Goal: Task Accomplishment & Management: Manage account settings

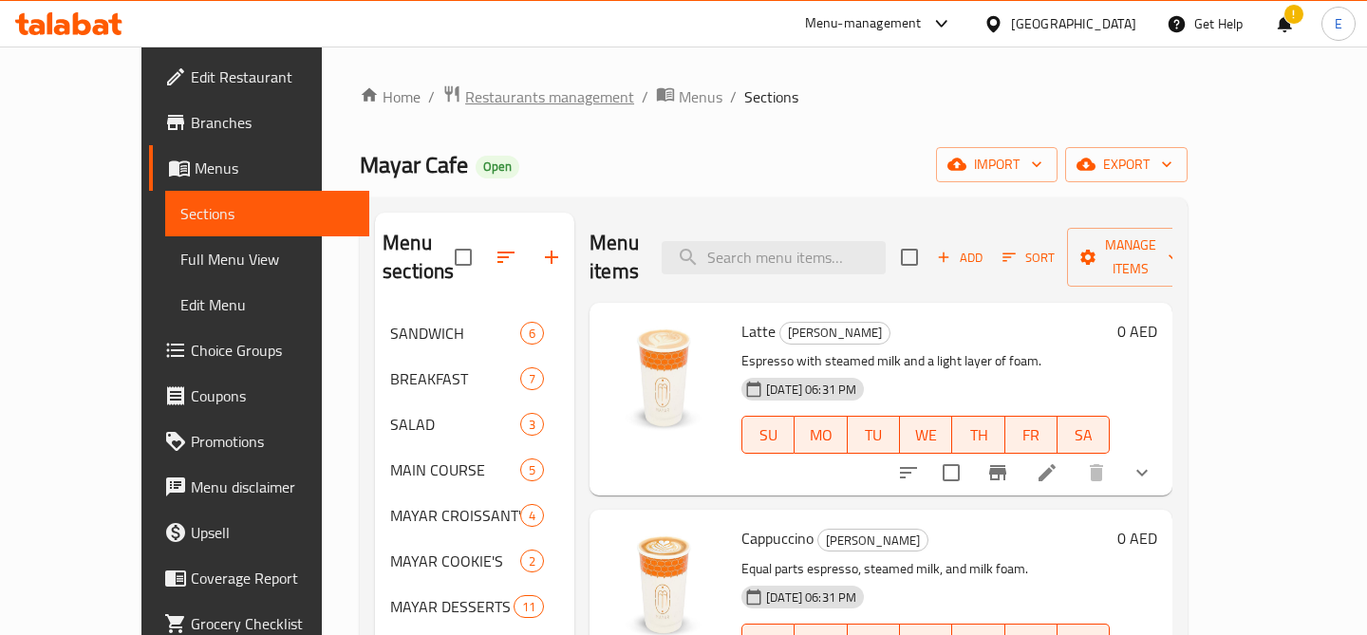
click at [465, 89] on span "Restaurants management" at bounding box center [549, 96] width 169 height 23
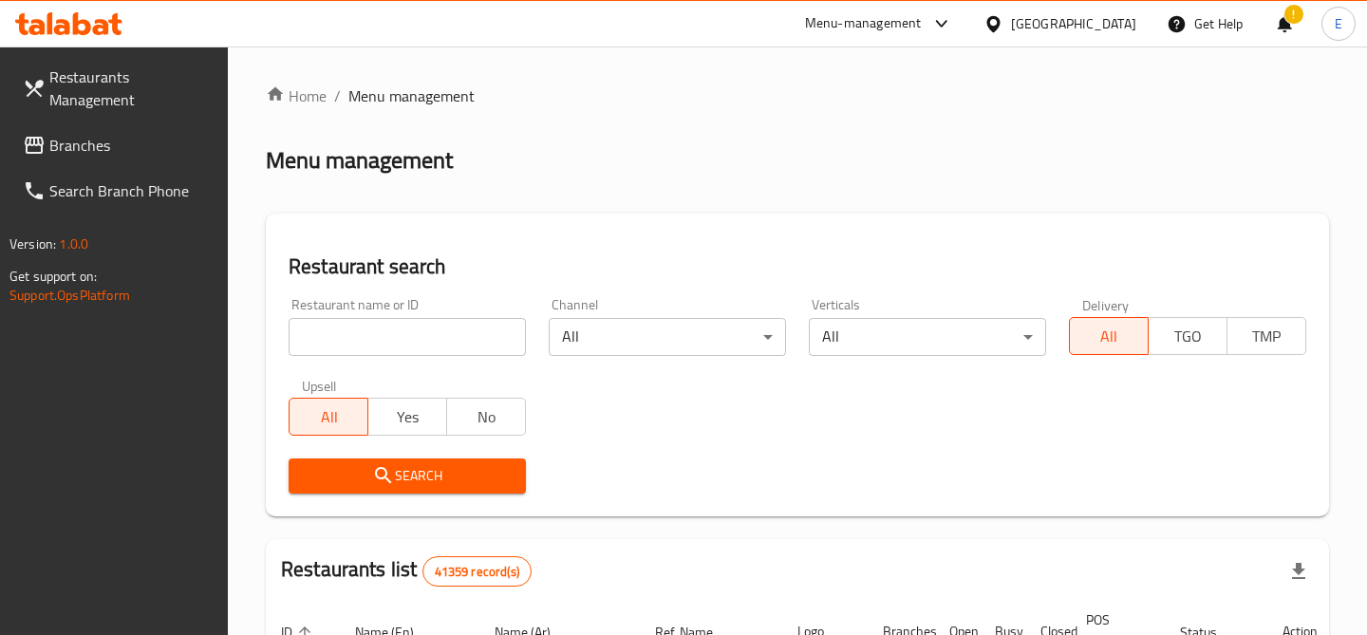
click at [393, 335] on input "search" at bounding box center [407, 337] width 237 height 38
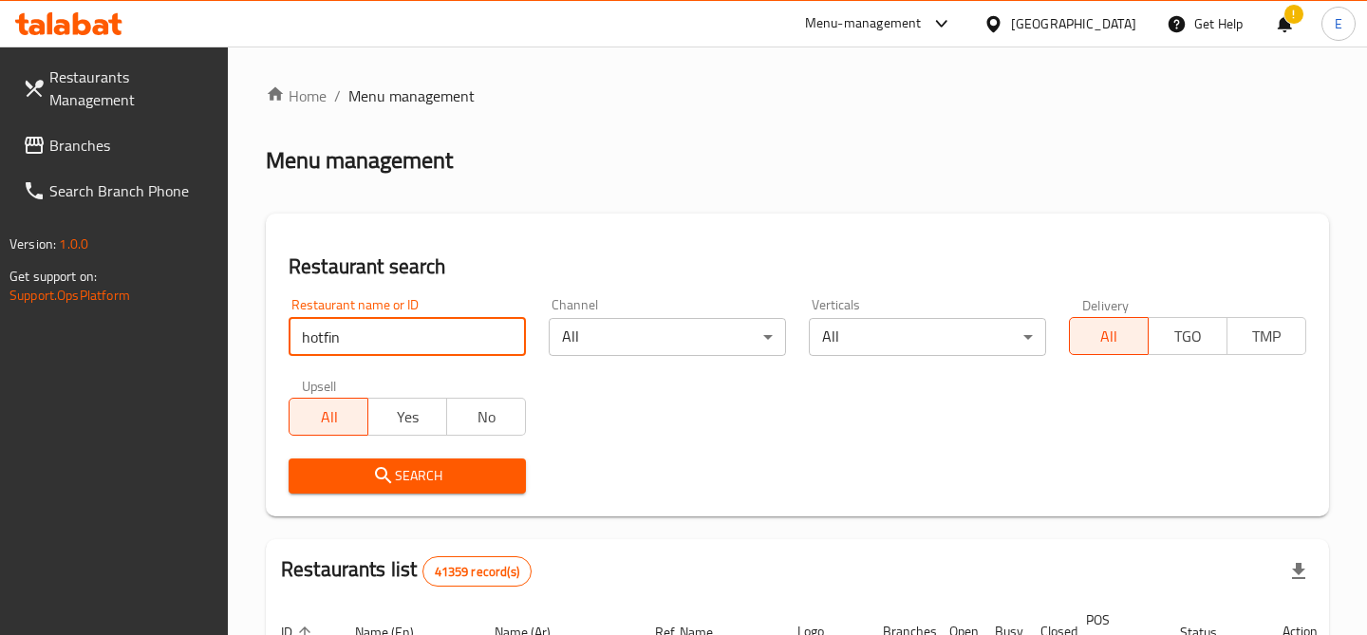
click button "Search" at bounding box center [407, 475] width 237 height 35
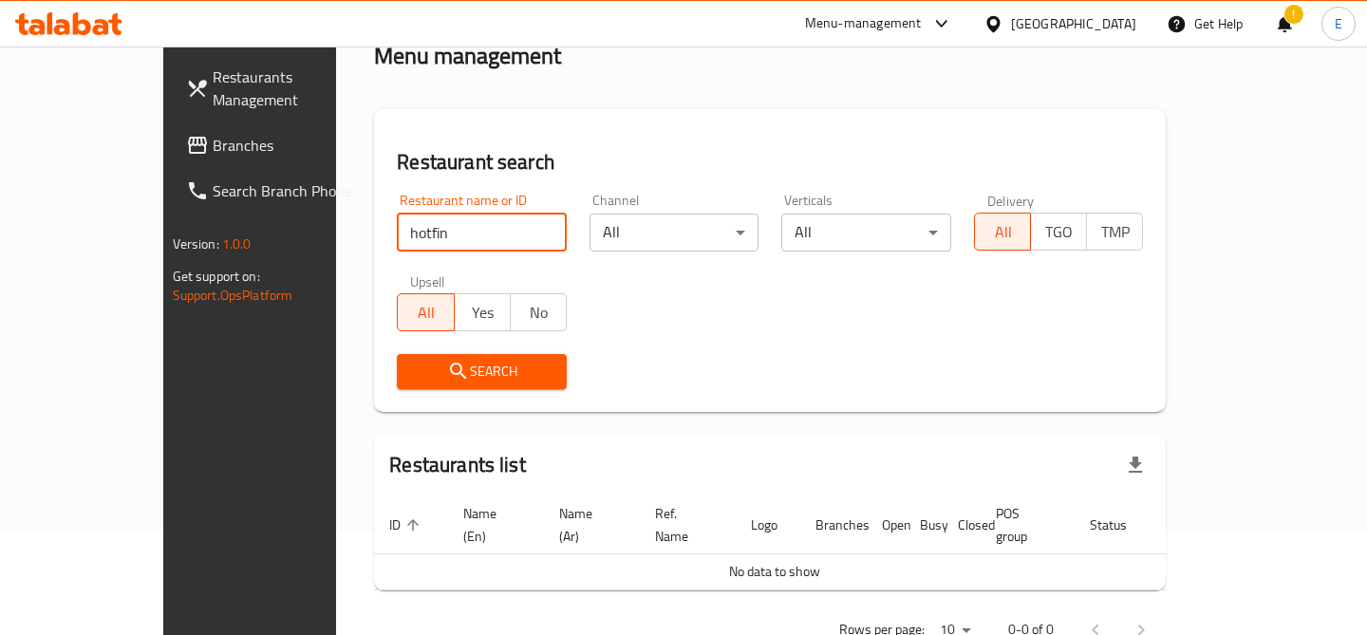
scroll to position [140, 0]
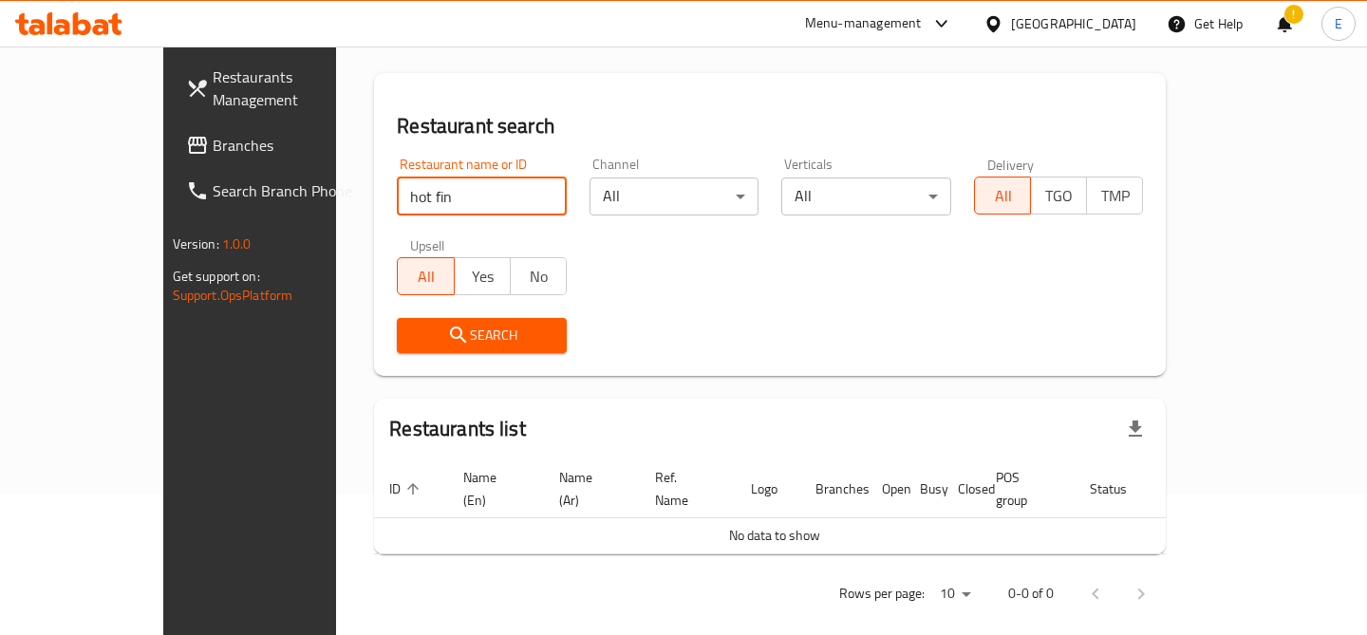
click button "Search" at bounding box center [482, 335] width 170 height 35
click at [397, 193] on input "hot fin" at bounding box center [482, 196] width 170 height 38
paste input "690282"
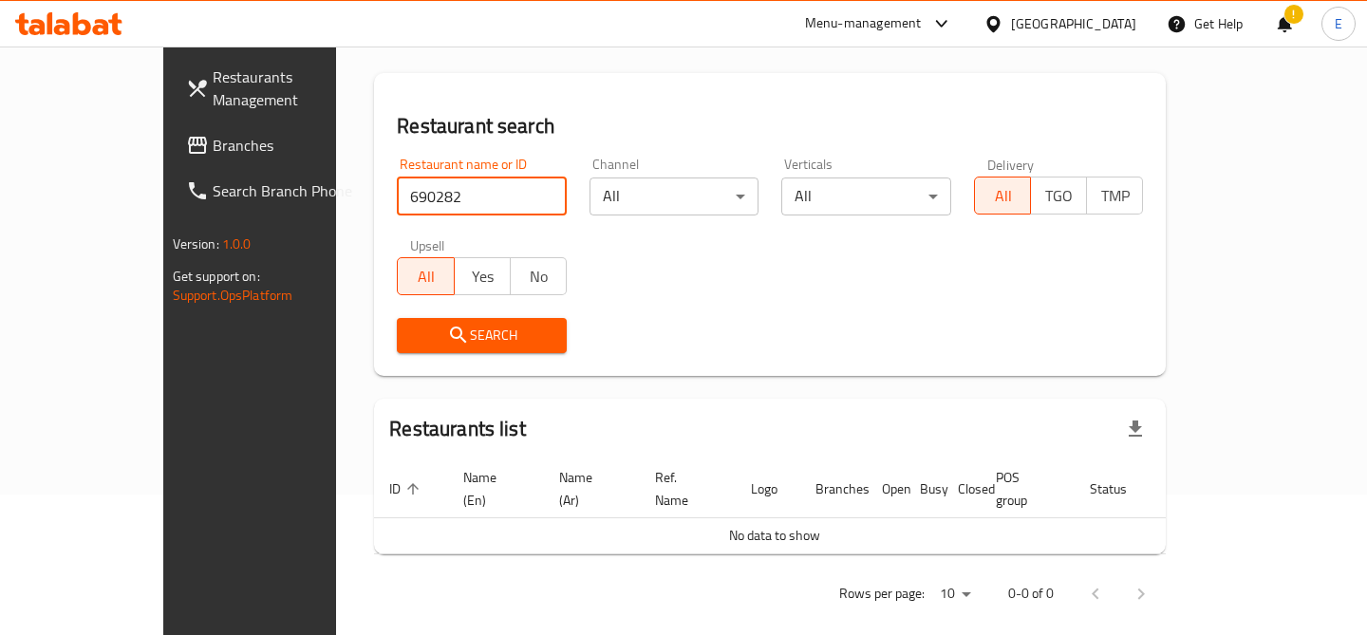
type input "690282"
click button "Search" at bounding box center [482, 335] width 170 height 35
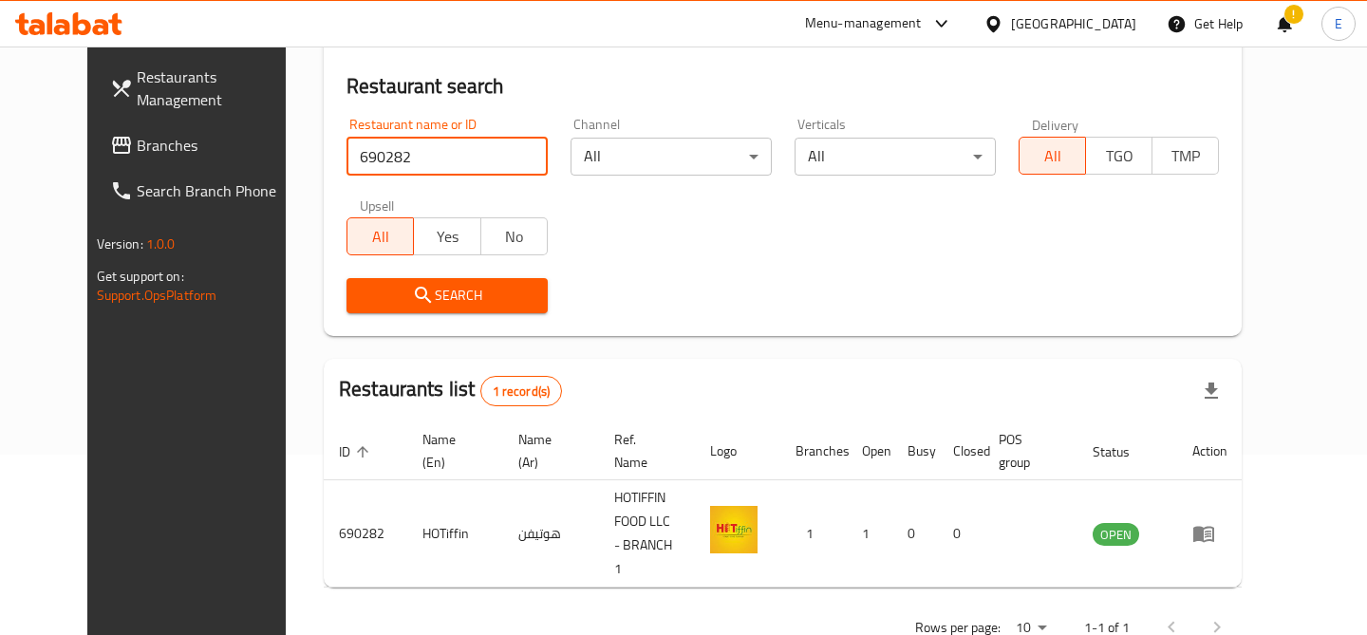
scroll to position [196, 0]
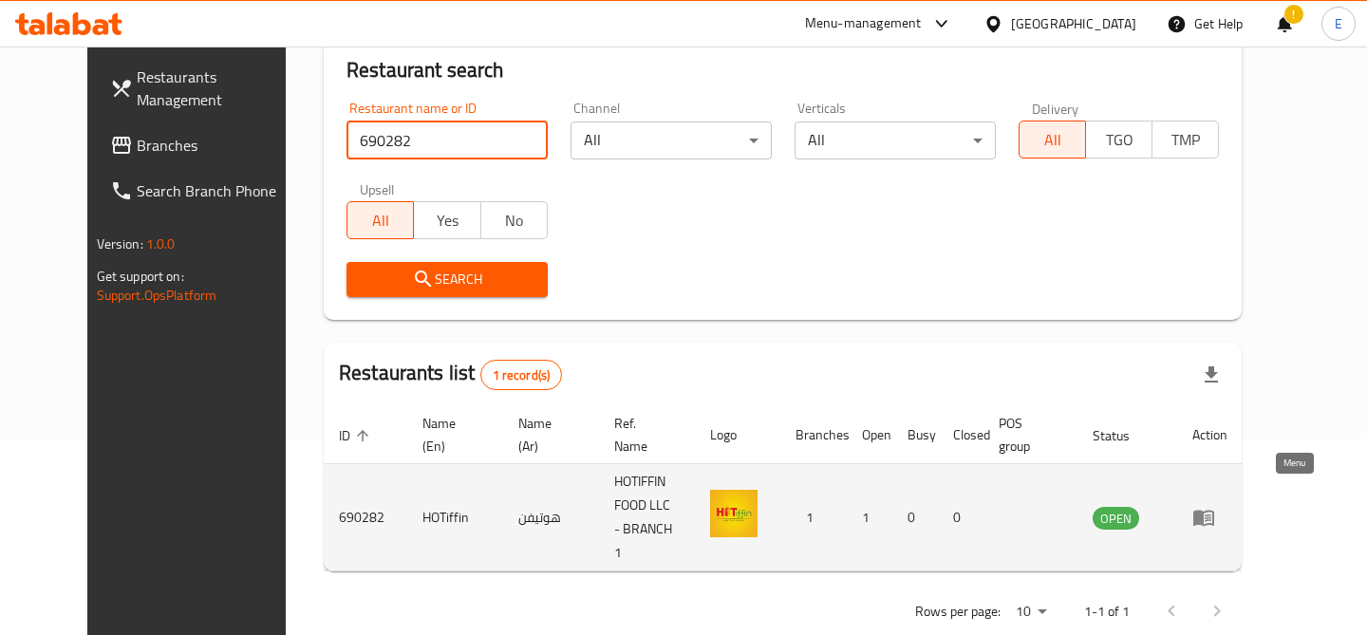
click at [1215, 506] on icon "enhanced table" at bounding box center [1203, 517] width 23 height 23
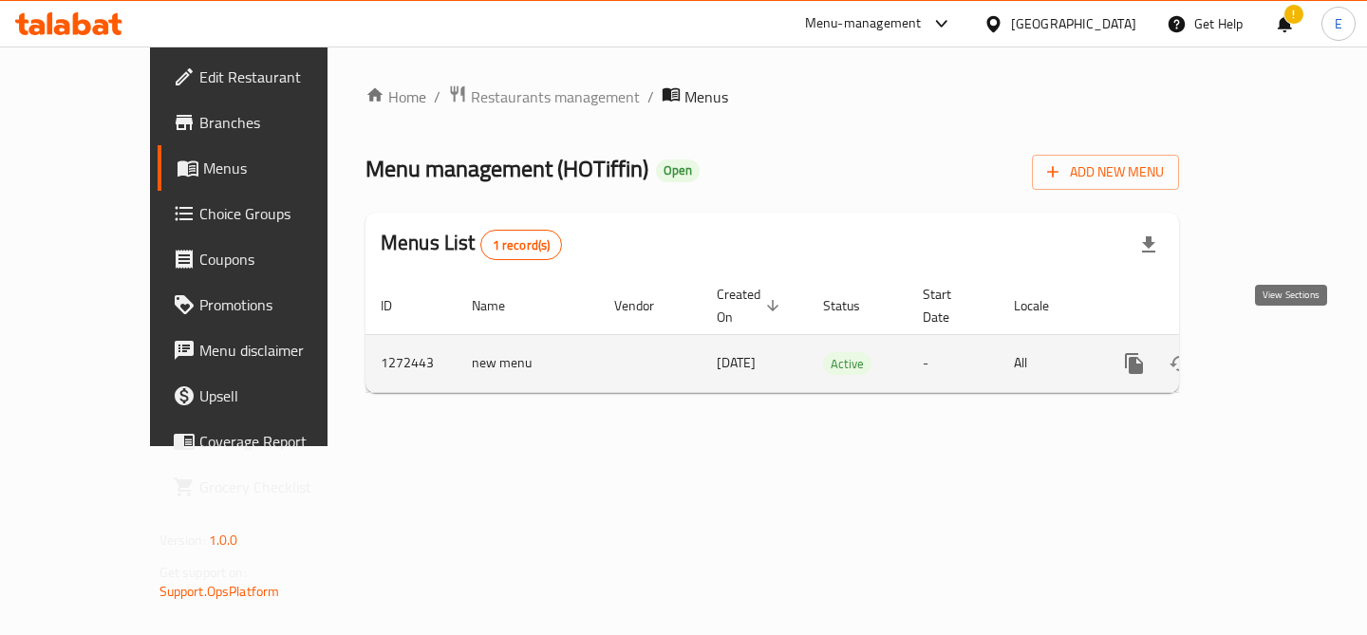
click at [1282, 352] on icon "enhanced table" at bounding box center [1270, 363] width 23 height 23
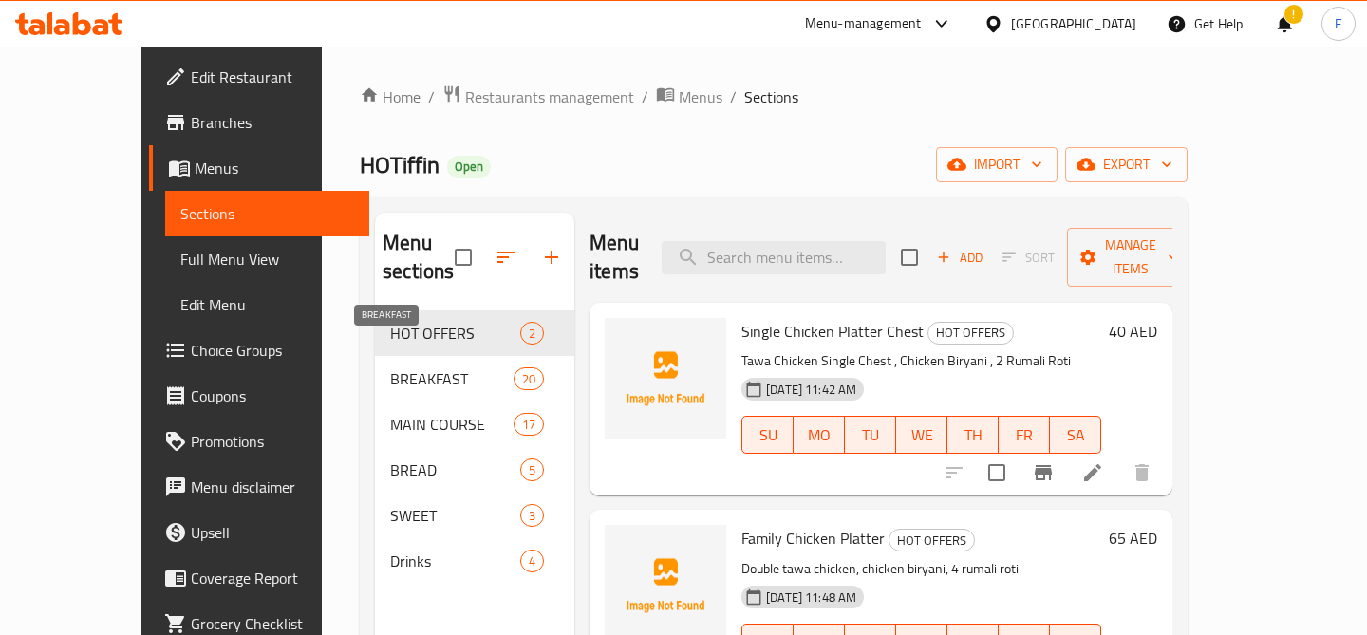
click at [400, 367] on span "BREAKFAST" at bounding box center [451, 378] width 123 height 23
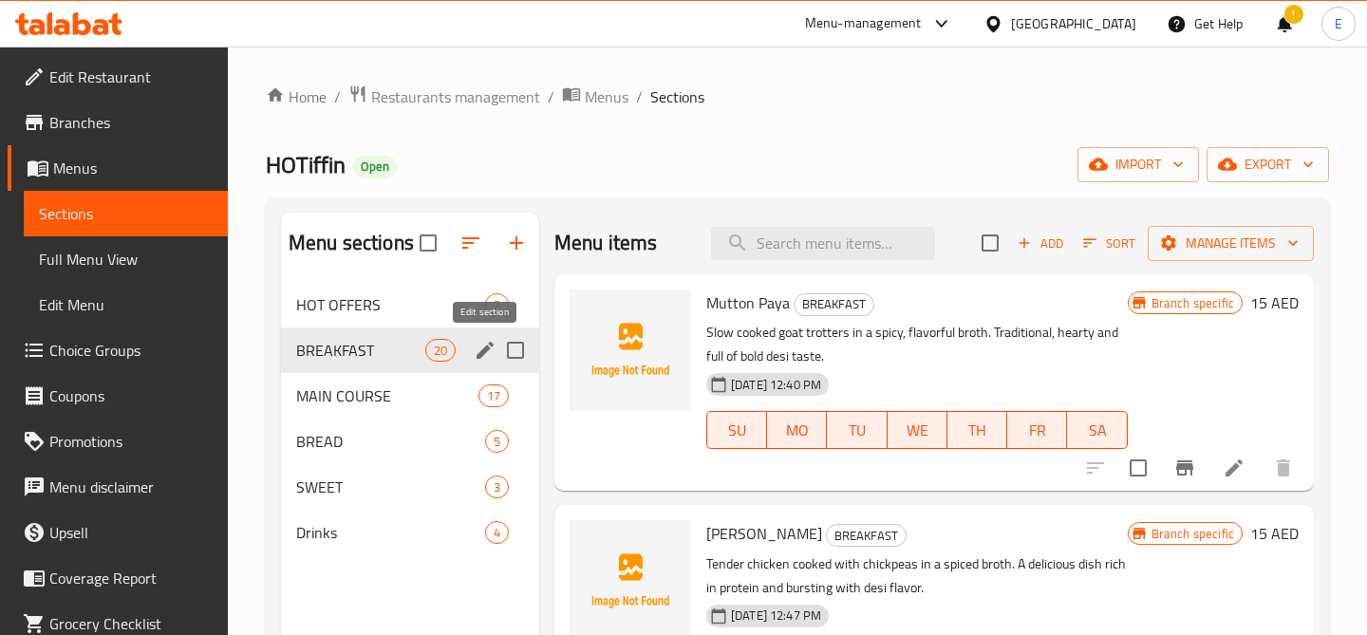
click at [488, 349] on icon "edit" at bounding box center [484, 350] width 17 height 17
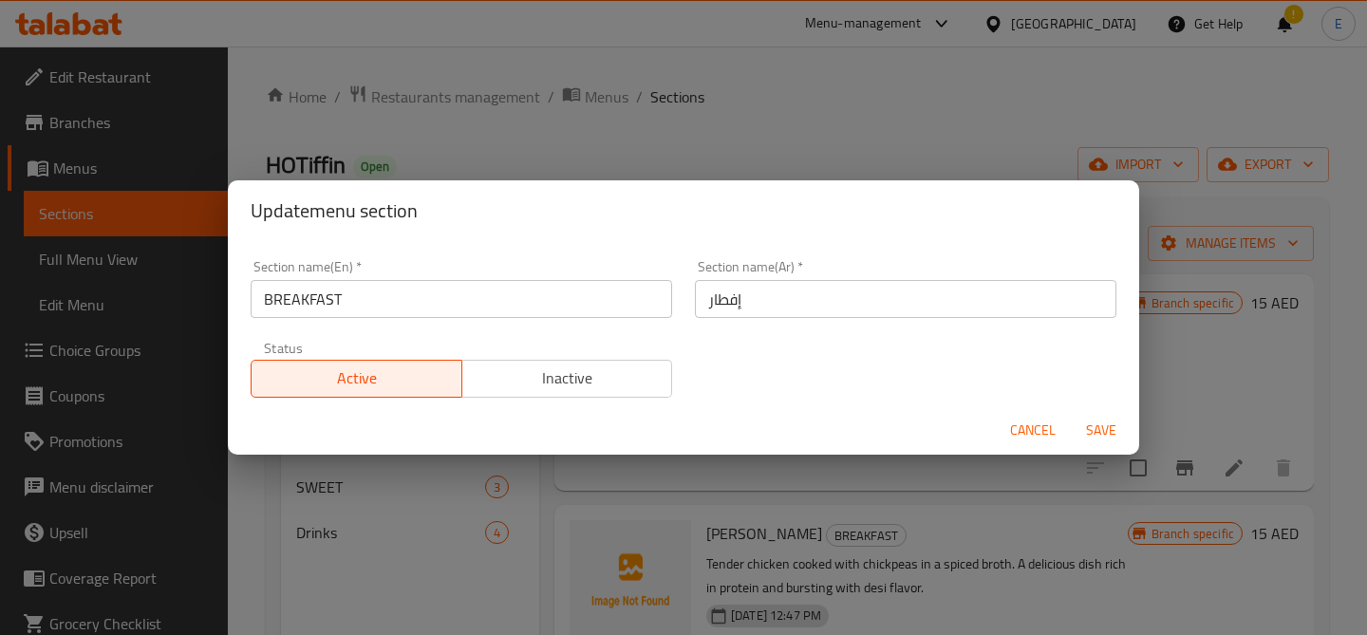
click at [1036, 428] on span "Cancel" at bounding box center [1033, 431] width 46 height 24
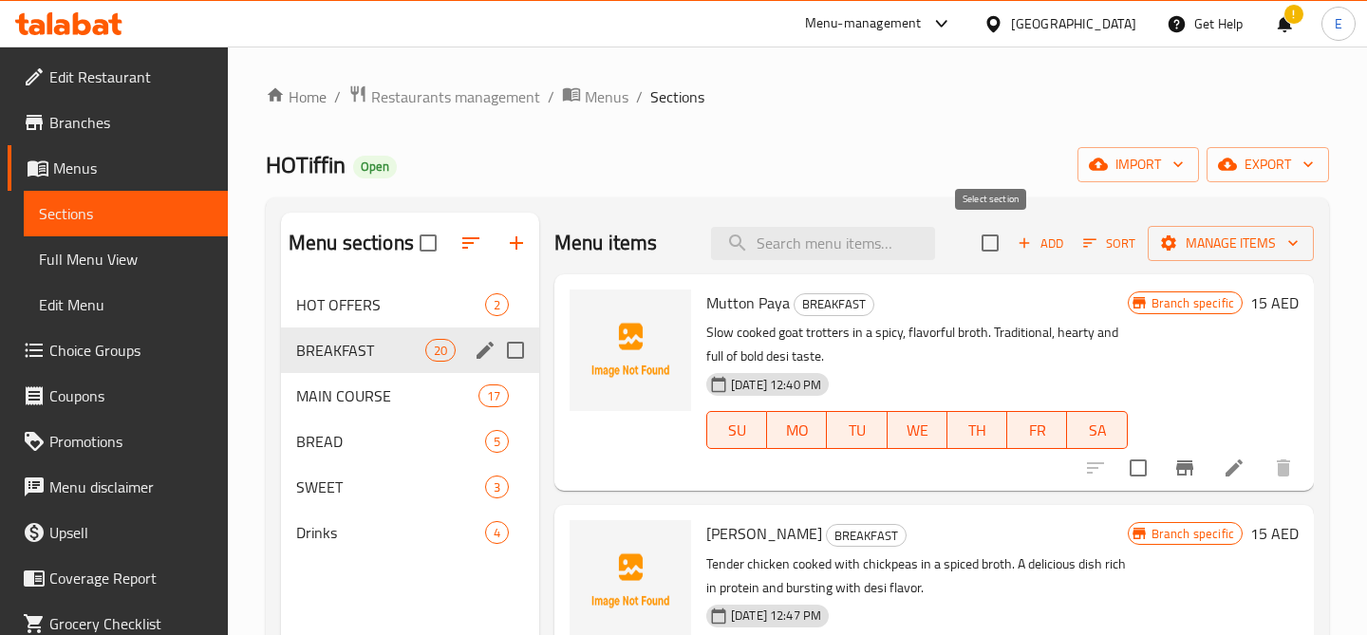
click at [986, 247] on input "checkbox" at bounding box center [990, 243] width 40 height 40
checkbox input "true"
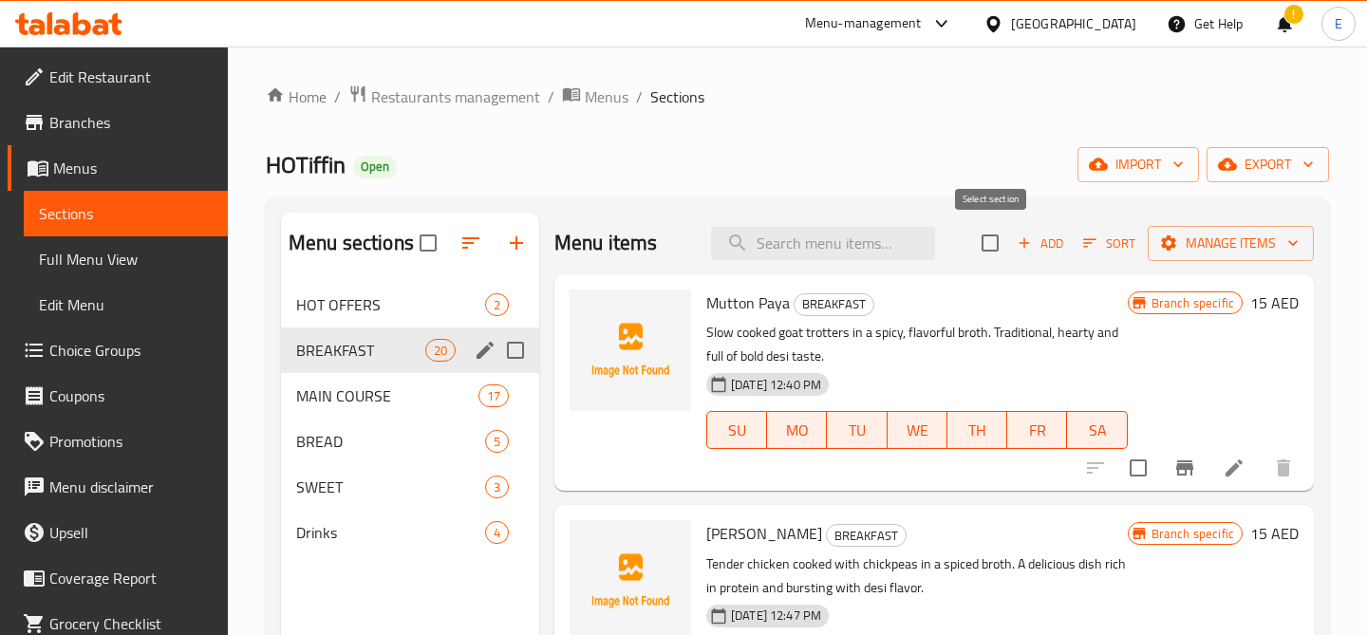
checkbox input "true"
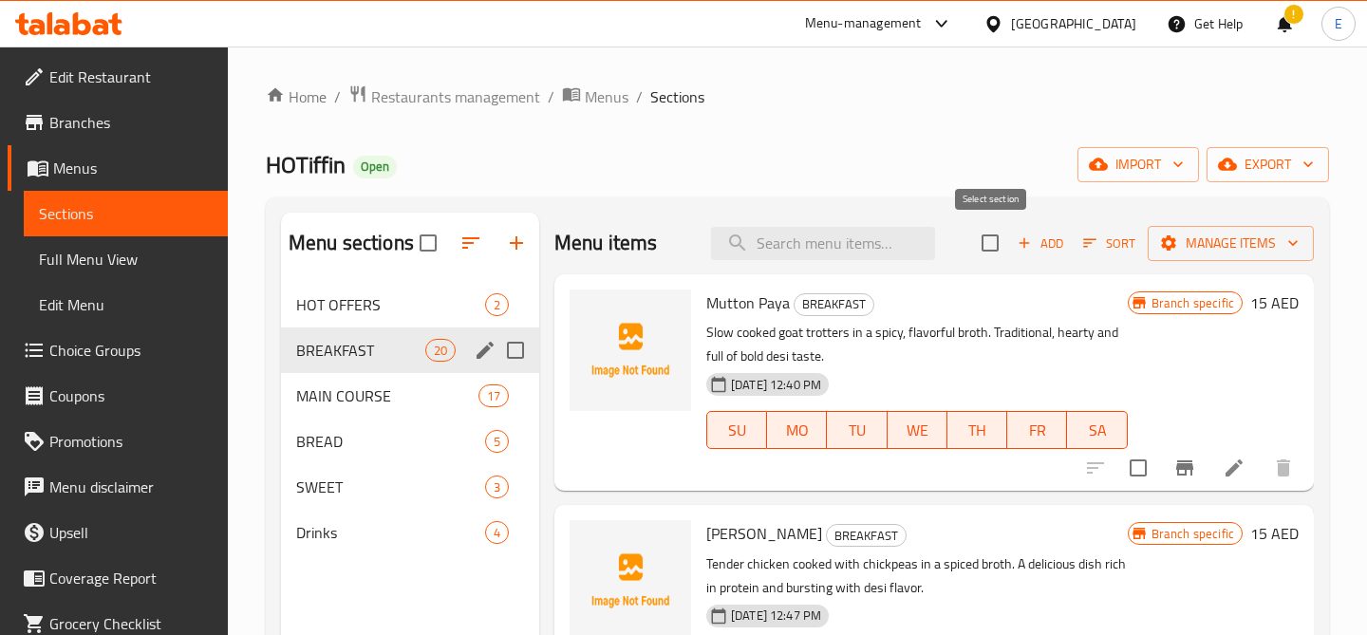
checkbox input "true"
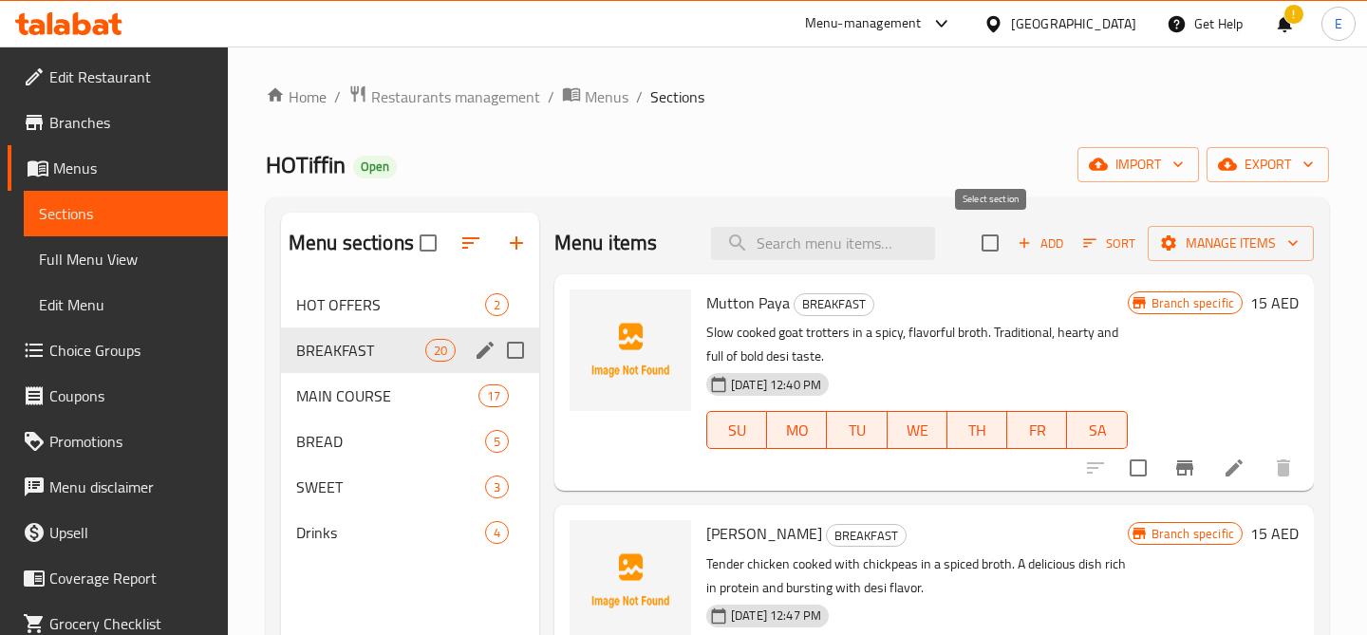
checkbox input "true"
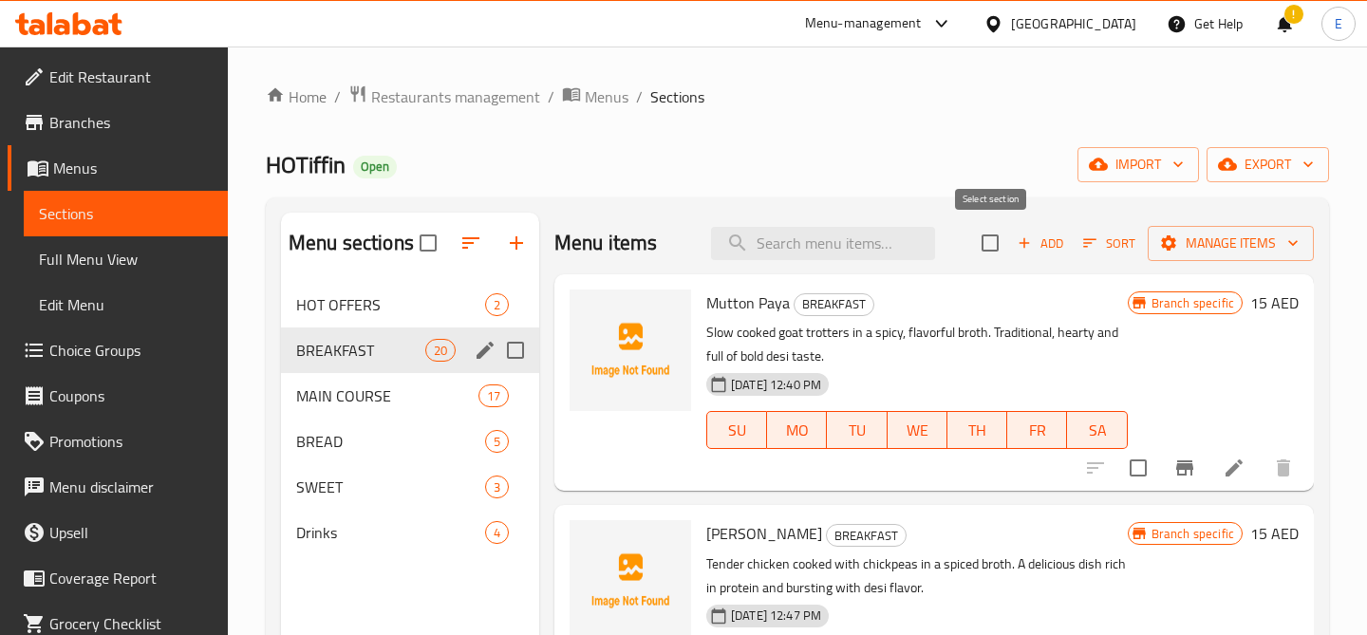
checkbox input "true"
click at [1197, 239] on span "Manage items" at bounding box center [1231, 244] width 136 height 24
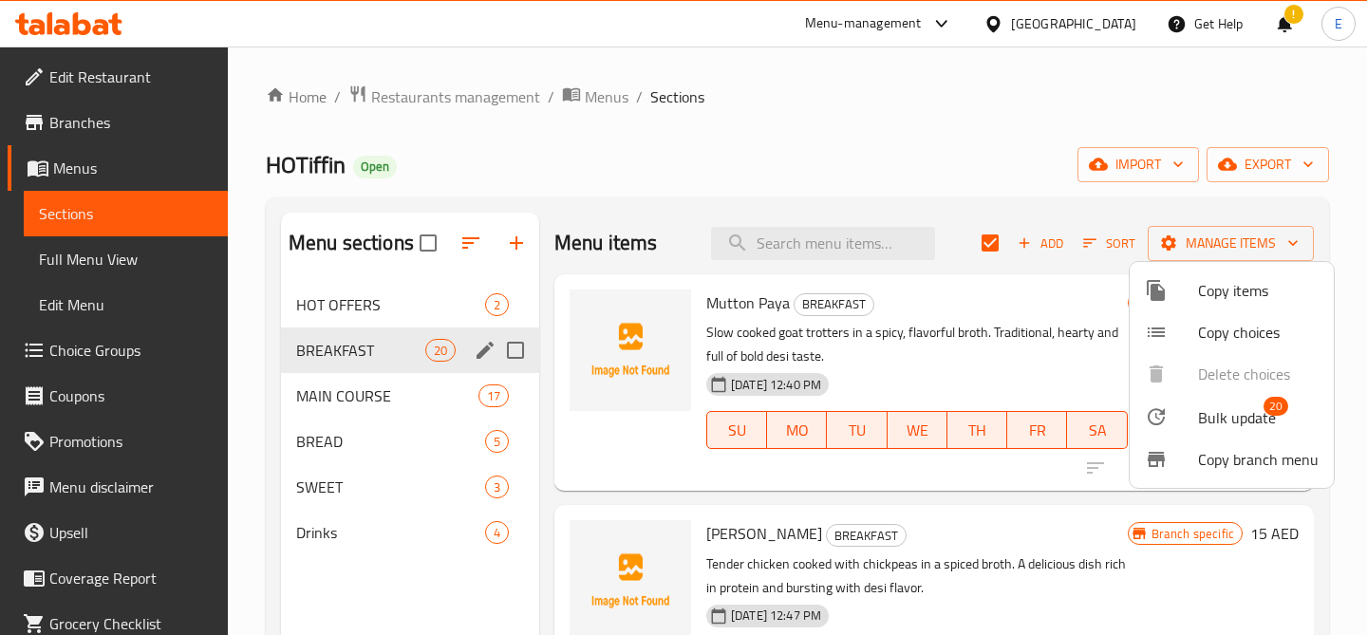
click at [1222, 422] on span "Bulk update" at bounding box center [1237, 417] width 78 height 23
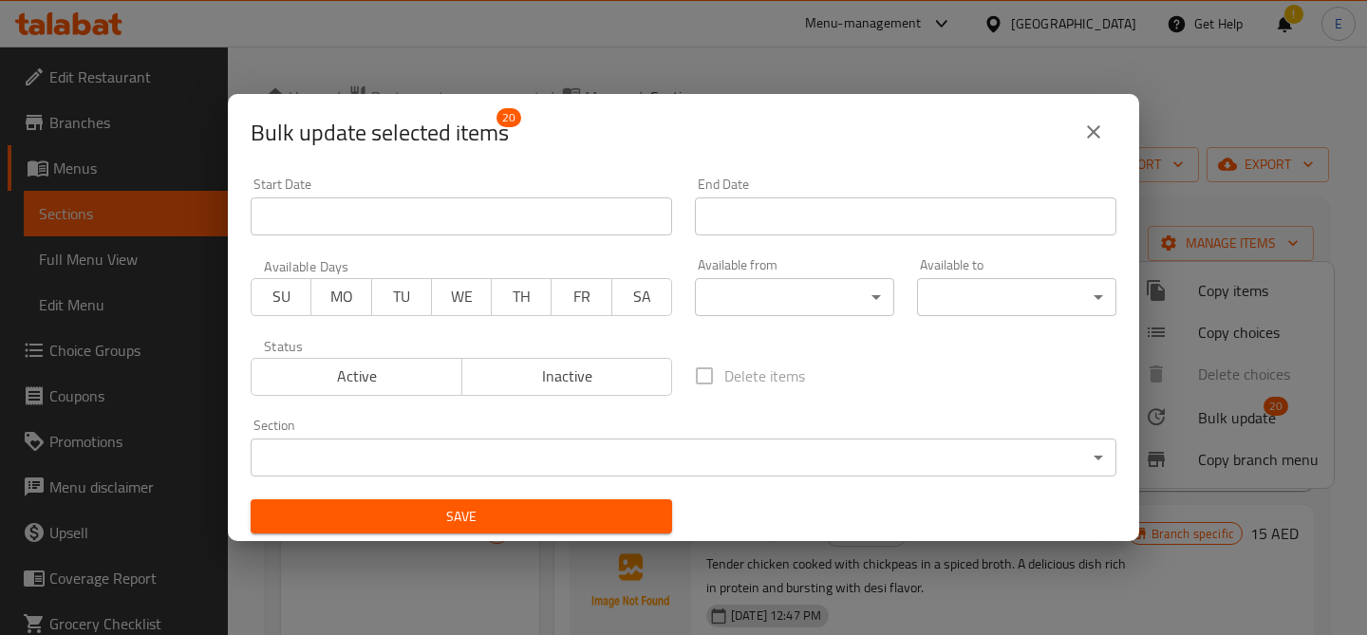
click at [822, 298] on body "​ Menu-management [GEOGRAPHIC_DATA] Get Help ! E Edit Restaurant Branches Menus…" at bounding box center [683, 341] width 1367 height 588
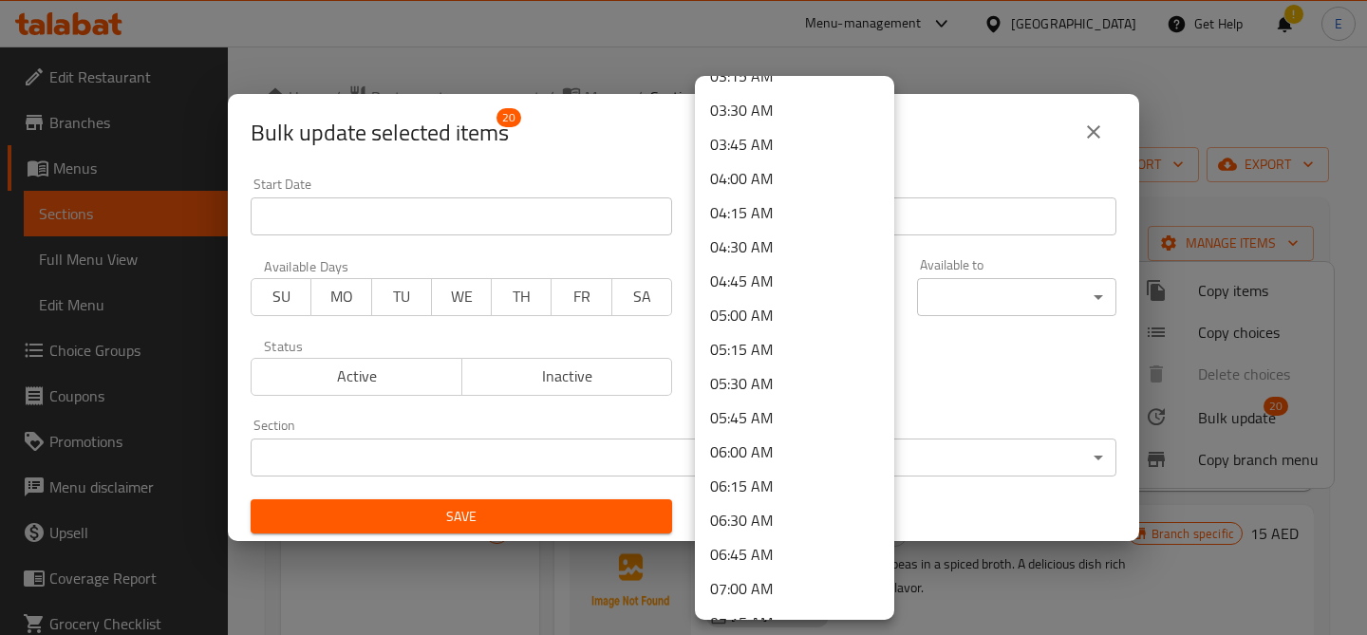
scroll to position [474, 0]
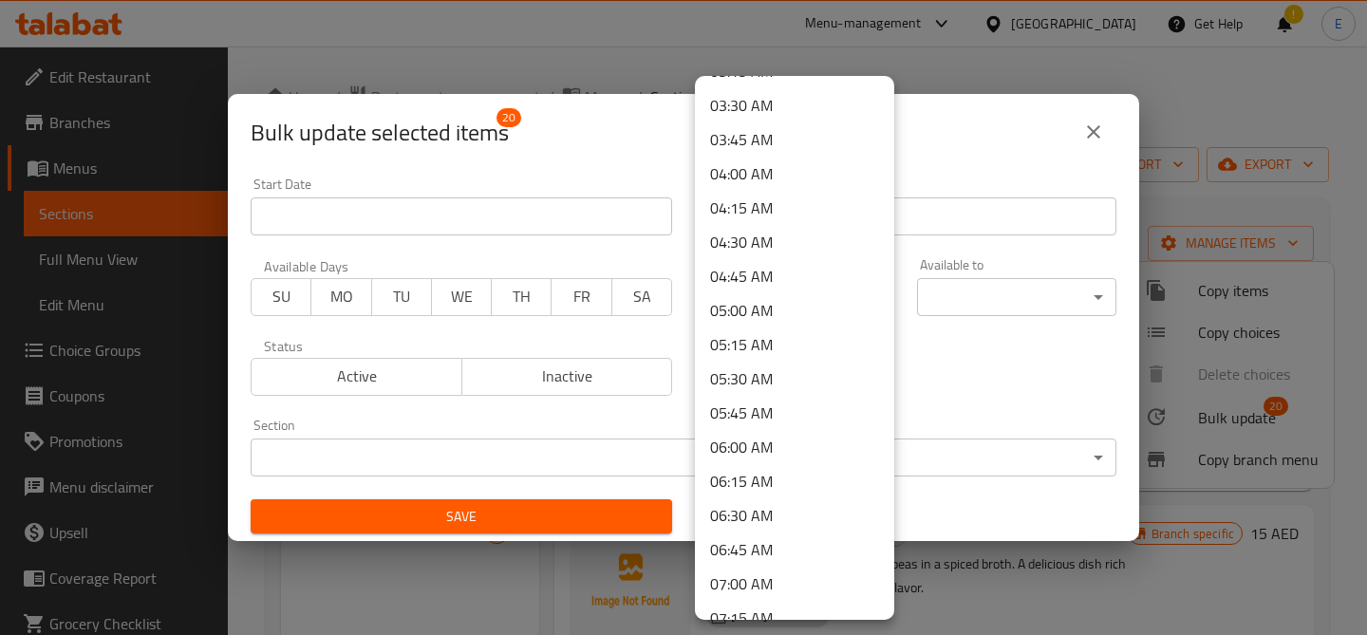
click at [780, 456] on li "06:00 AM" at bounding box center [794, 447] width 199 height 34
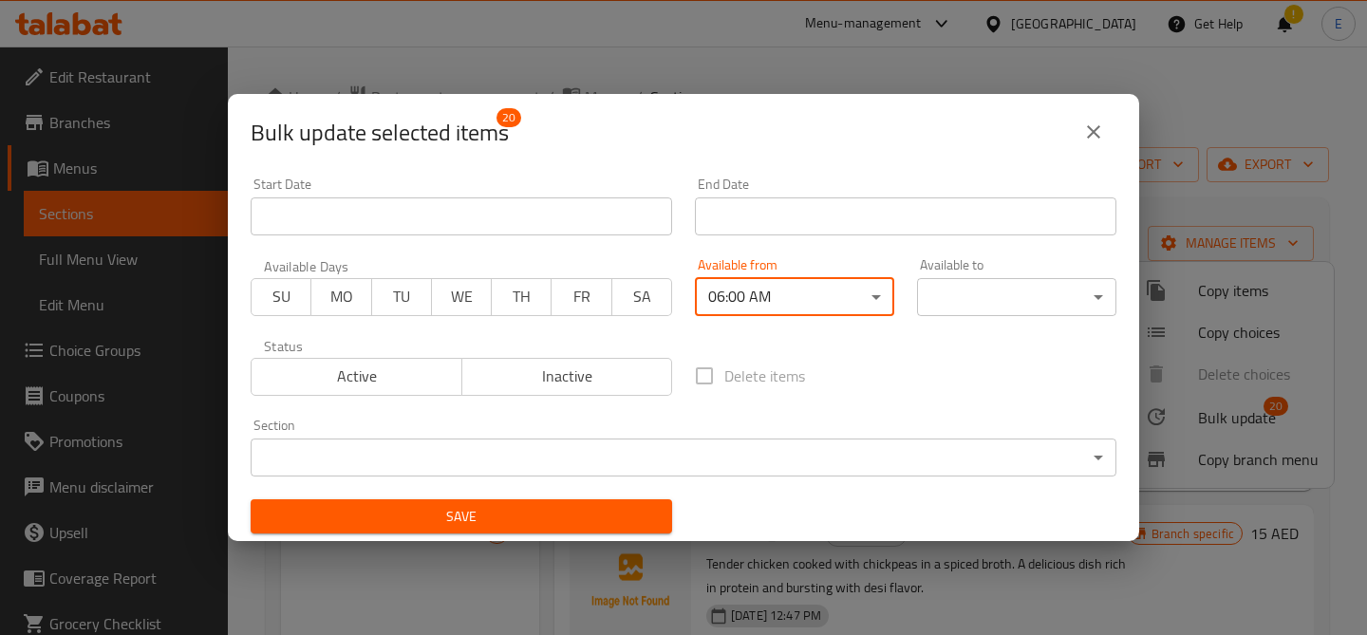
click at [1061, 288] on body "​ Menu-management [GEOGRAPHIC_DATA] Get Help ! E Edit Restaurant Branches Menus…" at bounding box center [683, 341] width 1367 height 588
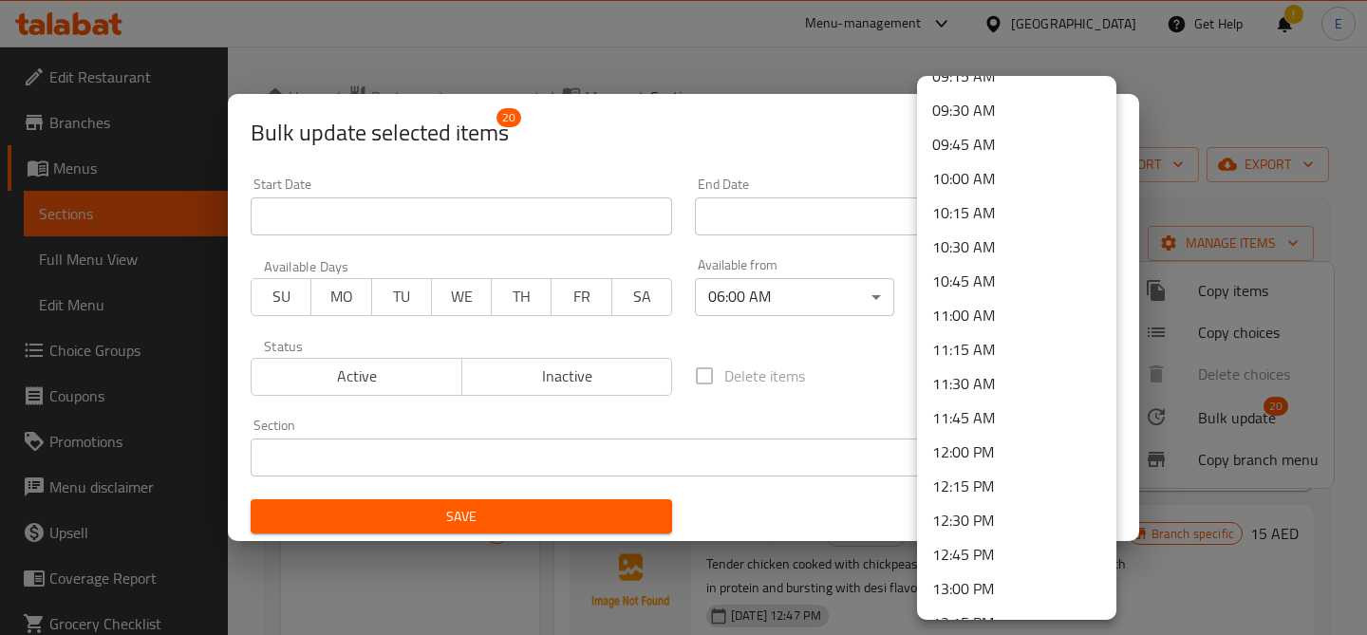
scroll to position [1291, 0]
click at [1008, 456] on li "12:00 PM" at bounding box center [1016, 450] width 199 height 34
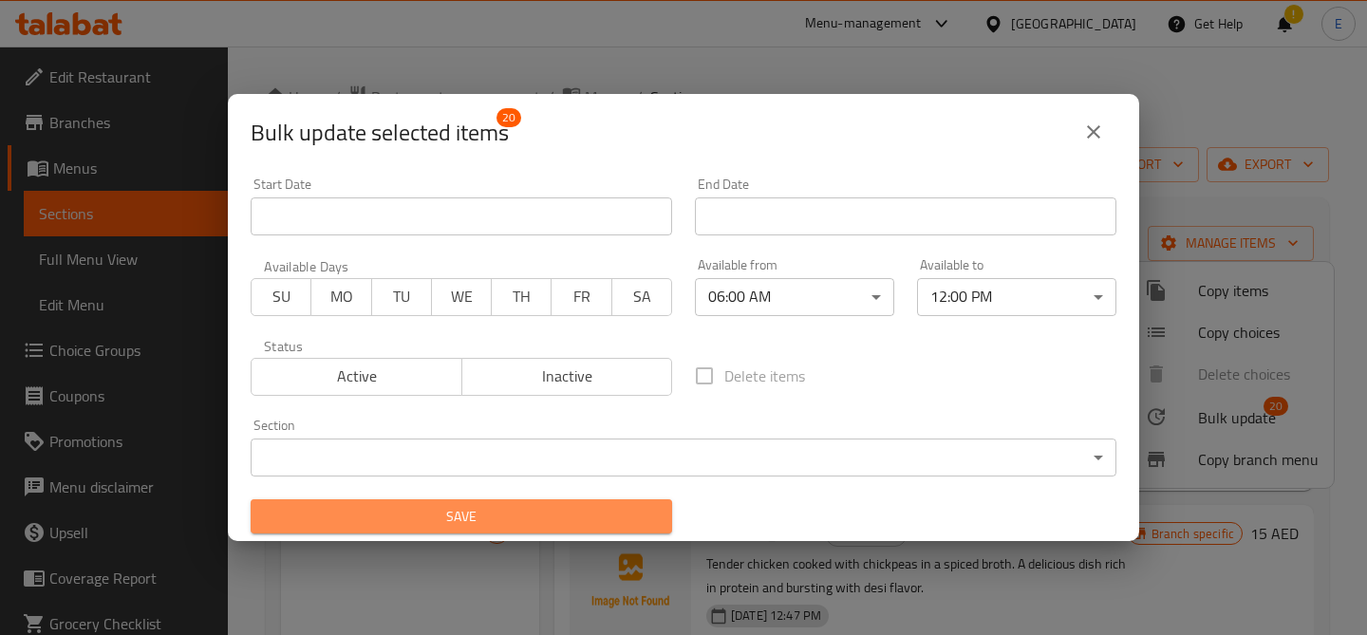
click at [378, 523] on span "Save" at bounding box center [461, 517] width 391 height 24
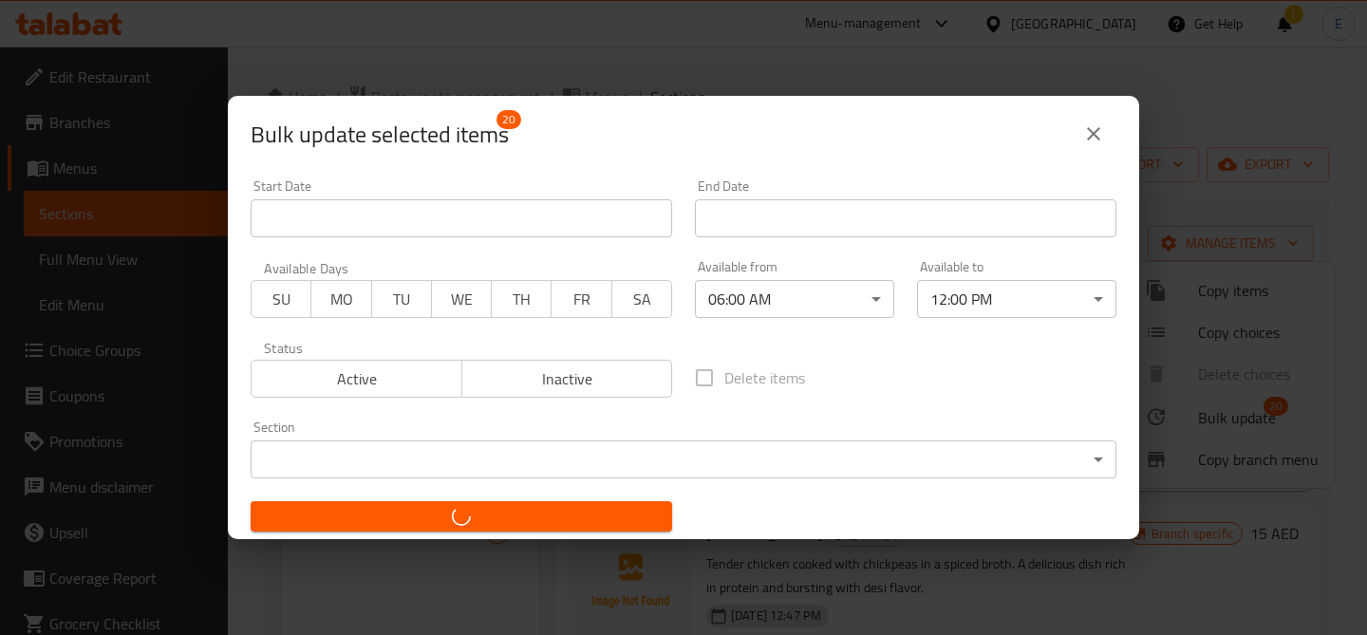
checkbox input "false"
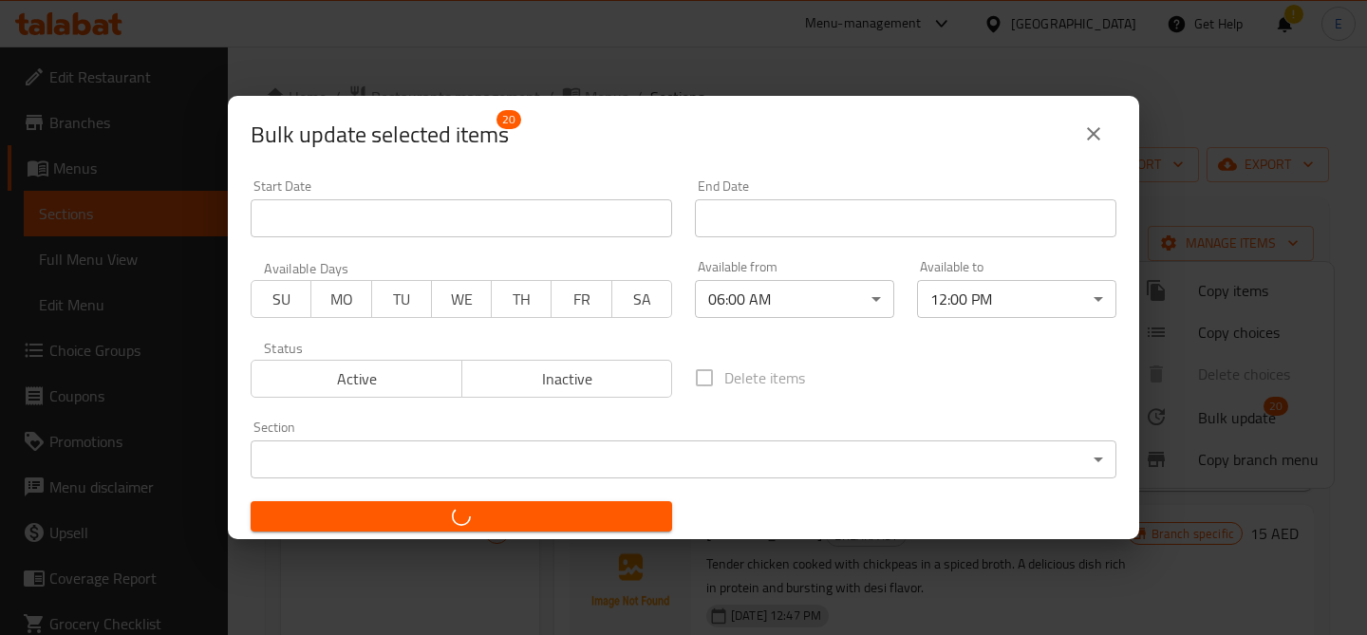
checkbox input "false"
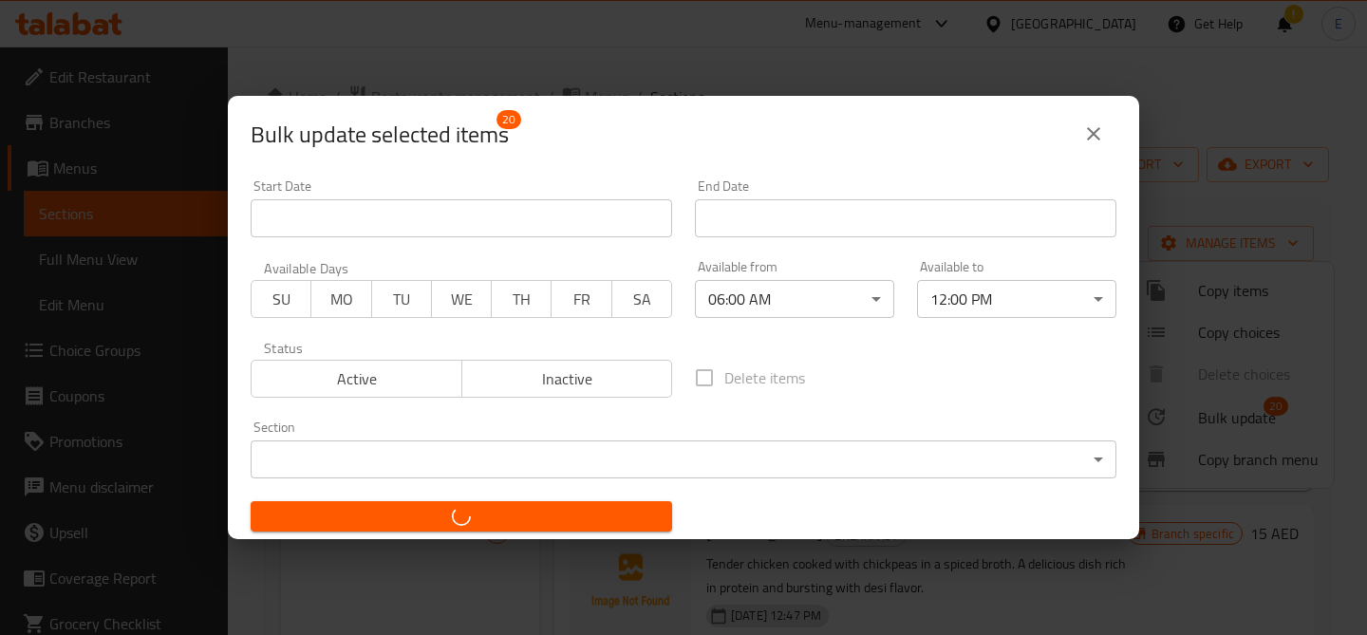
checkbox input "false"
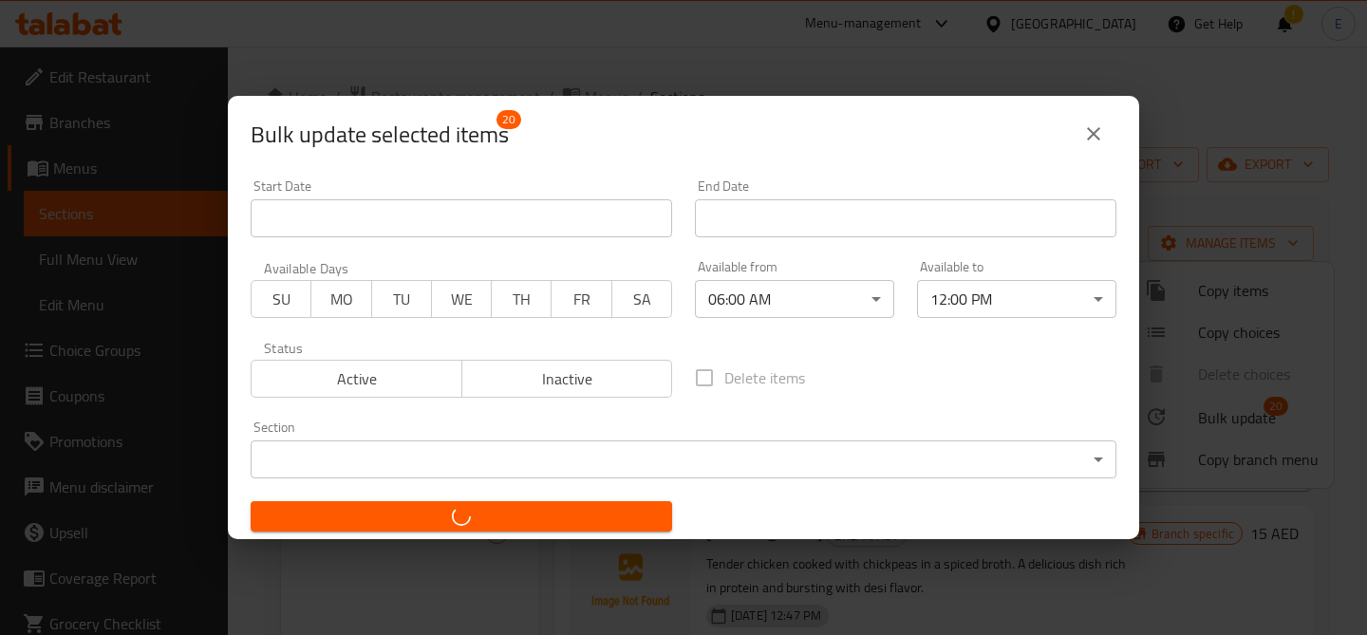
checkbox input "false"
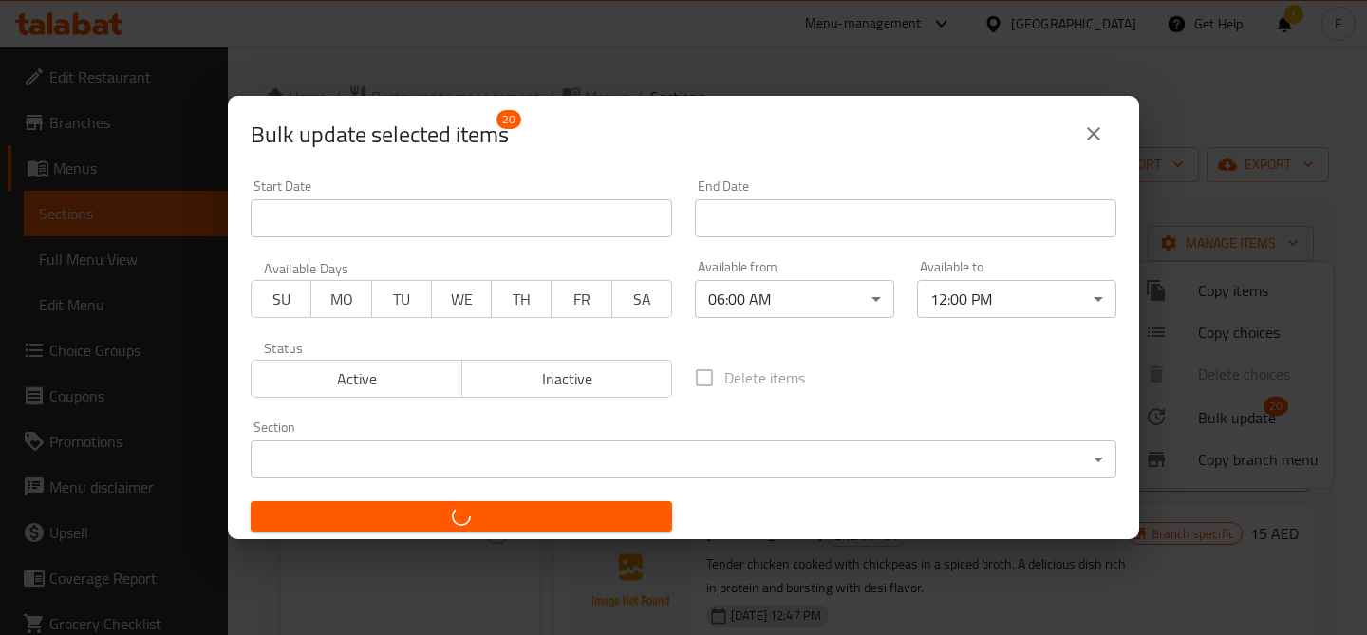
checkbox input "false"
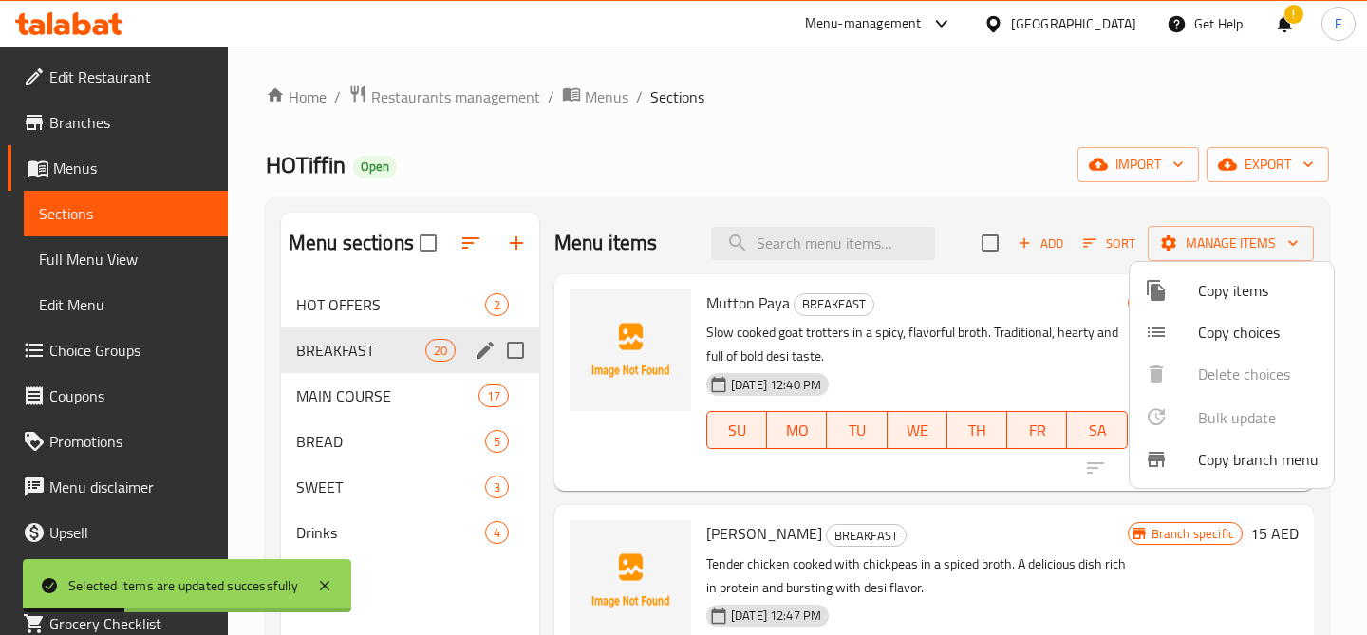
click at [879, 158] on div at bounding box center [683, 317] width 1367 height 635
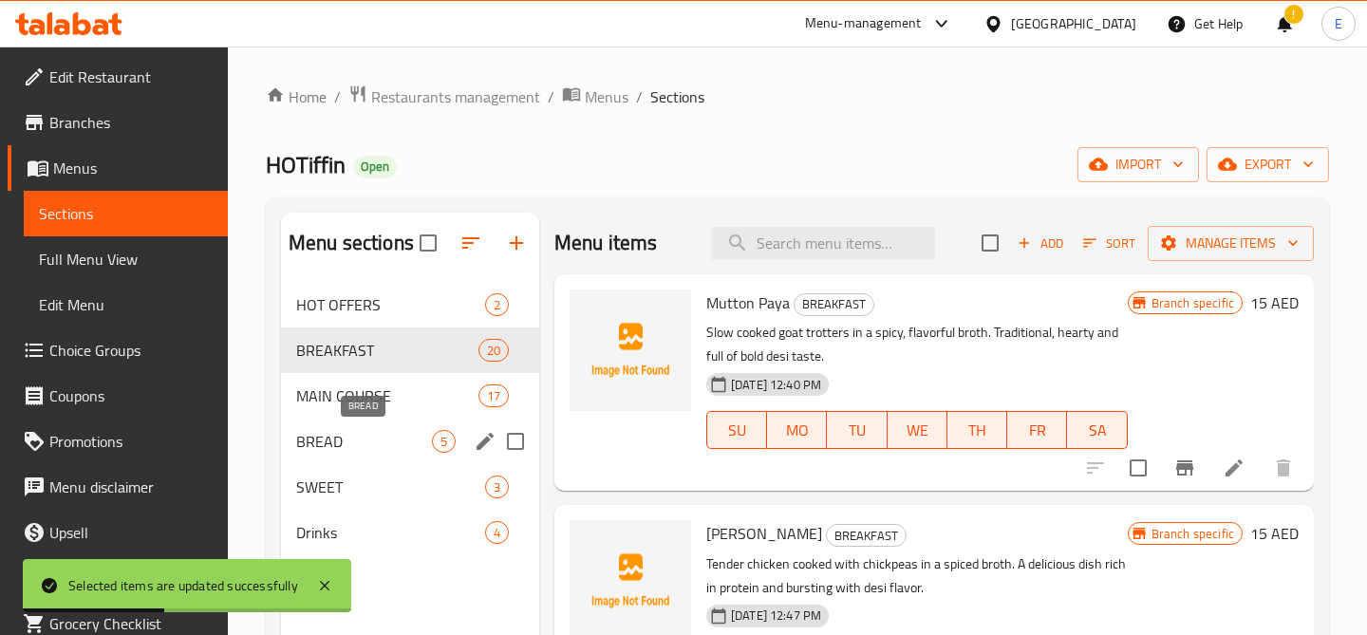
click at [364, 434] on span "BREAD" at bounding box center [364, 441] width 136 height 23
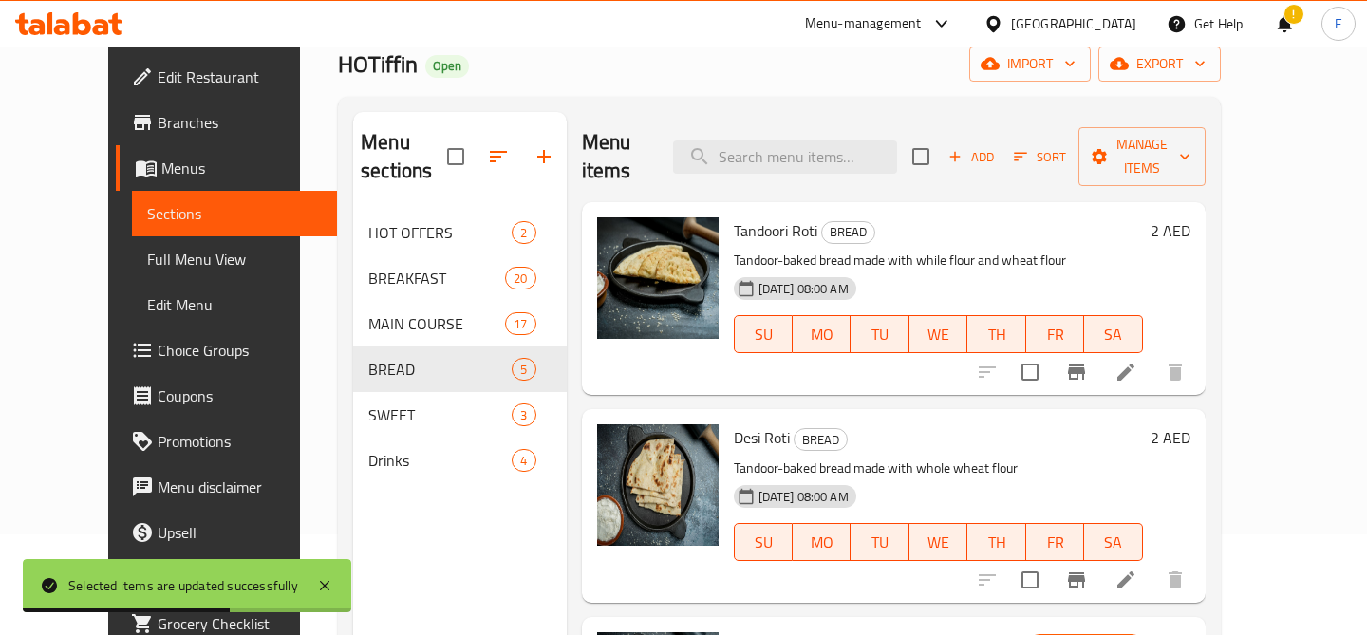
scroll to position [128, 0]
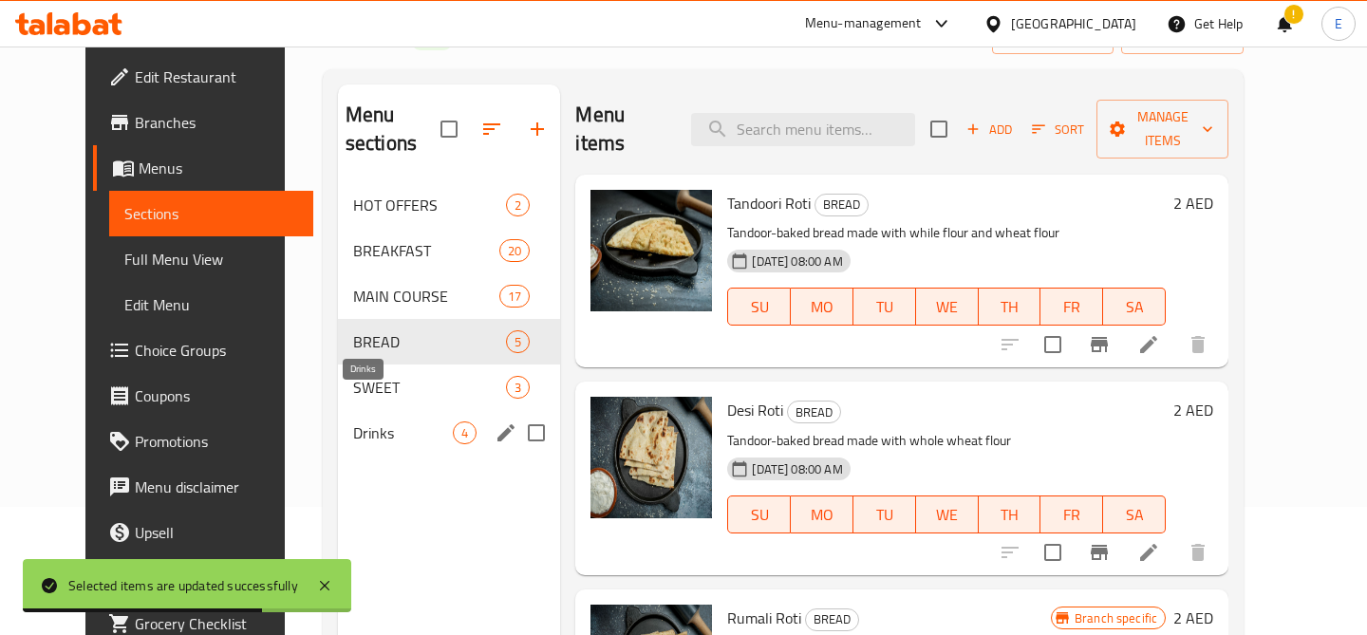
click at [369, 421] on span "Drinks" at bounding box center [403, 432] width 100 height 23
